Goal: Task Accomplishment & Management: Use online tool/utility

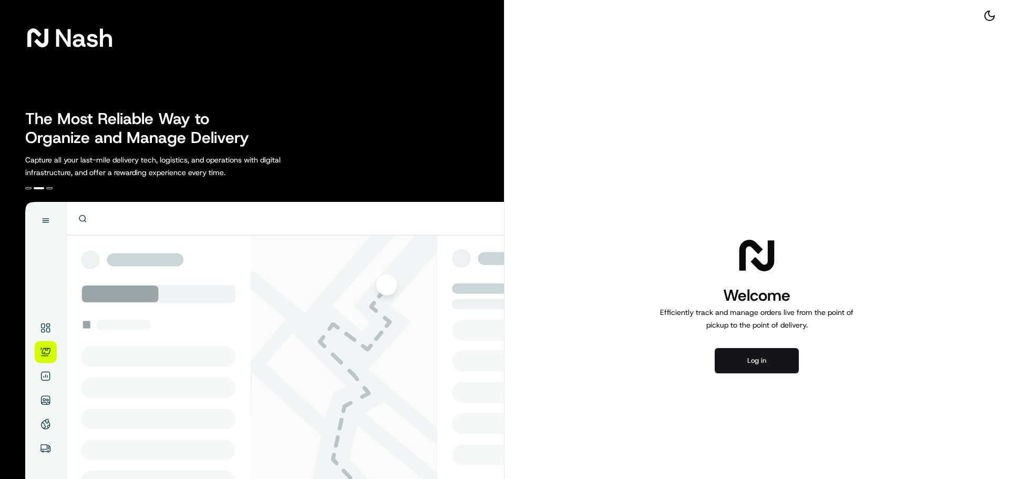
click at [784, 355] on button "Log in" at bounding box center [757, 360] width 84 height 25
